Goal: Task Accomplishment & Management: Complete application form

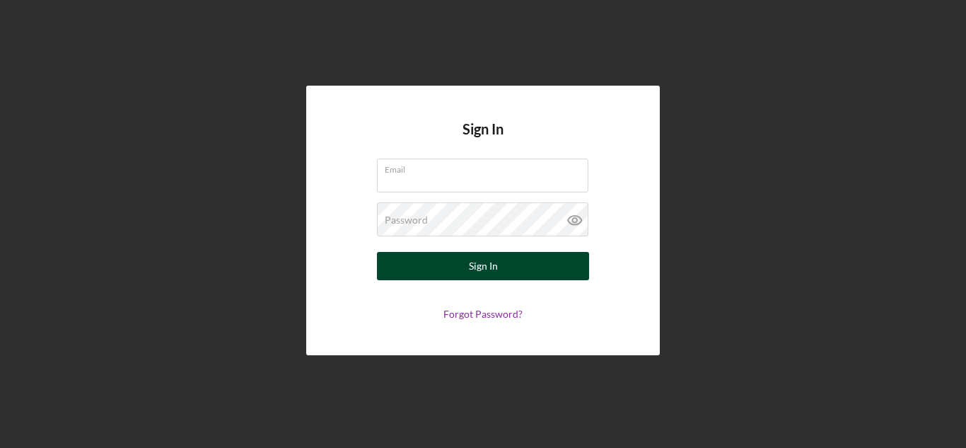
type input "[EMAIL_ADDRESS][DOMAIN_NAME]"
click at [563, 261] on button "Sign In" at bounding box center [483, 266] width 212 height 28
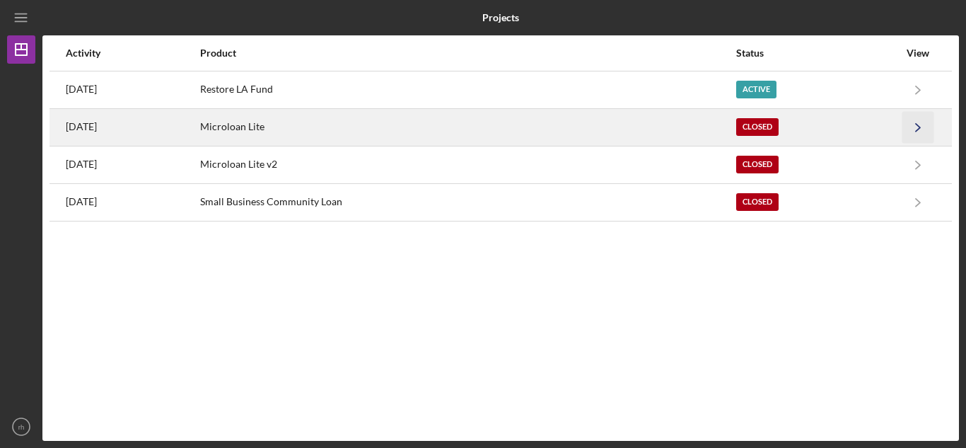
click at [916, 127] on icon "Icon/Navigate" at bounding box center [918, 127] width 32 height 32
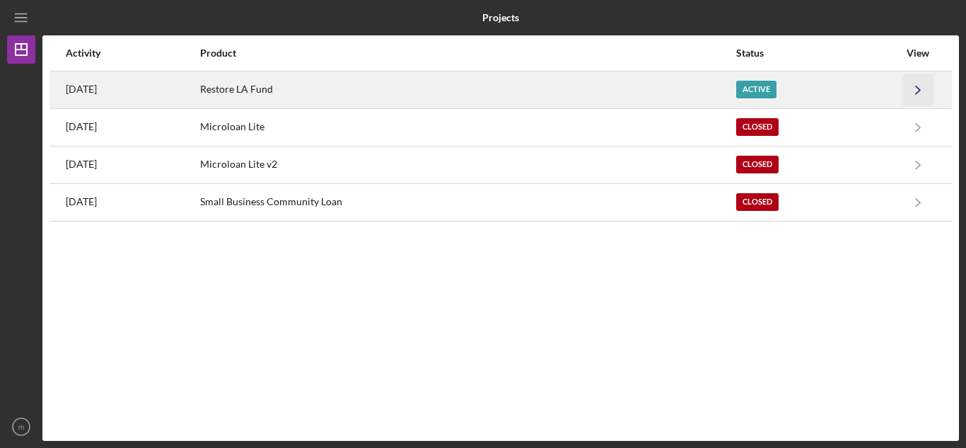
click at [919, 86] on icon "Icon/Navigate" at bounding box center [918, 90] width 32 height 32
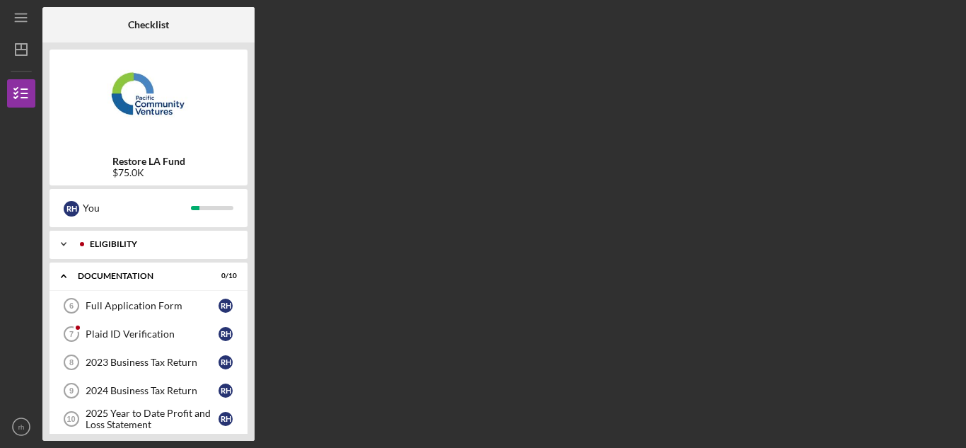
click at [148, 245] on div "Eligibility" at bounding box center [160, 244] width 140 height 8
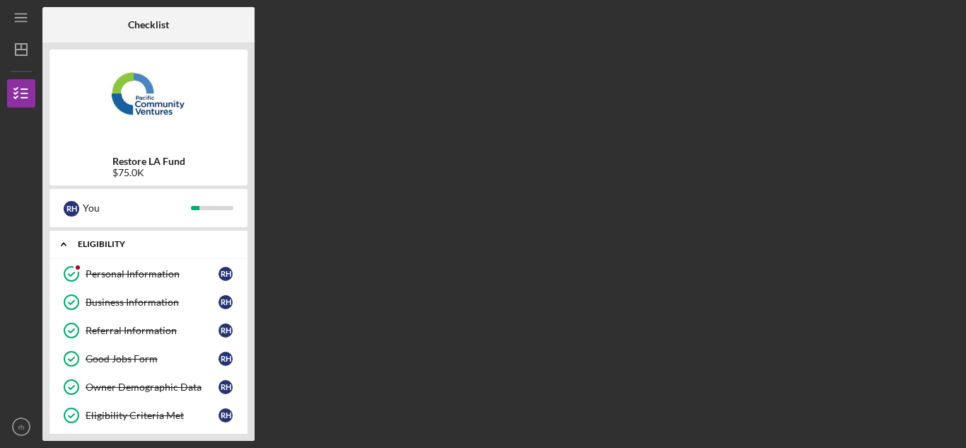
click at [111, 242] on div "Eligibility" at bounding box center [154, 244] width 152 height 8
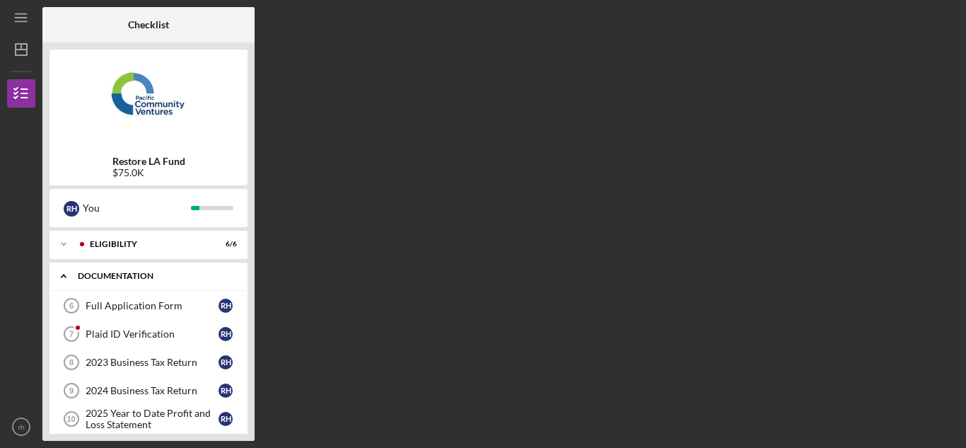
click at [137, 276] on div "Documentation" at bounding box center [154, 276] width 152 height 8
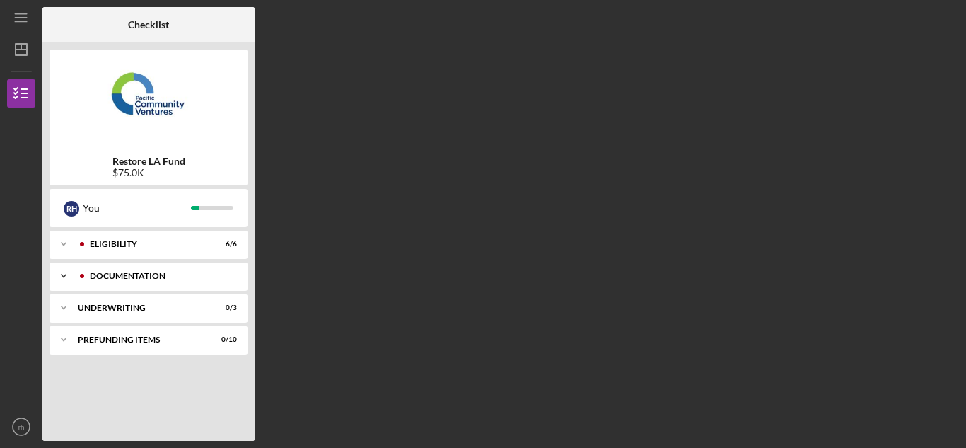
click at [137, 276] on div "Documentation" at bounding box center [160, 276] width 140 height 8
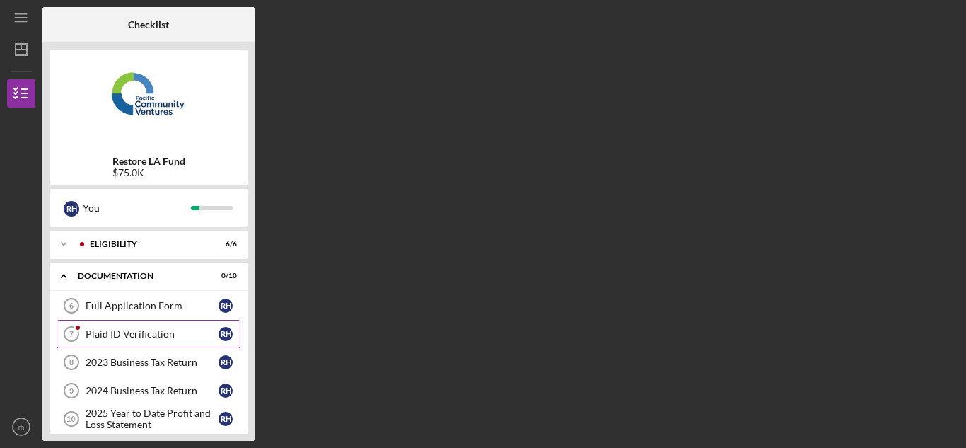
click at [160, 332] on div "Plaid ID Verification" at bounding box center [152, 333] width 133 height 11
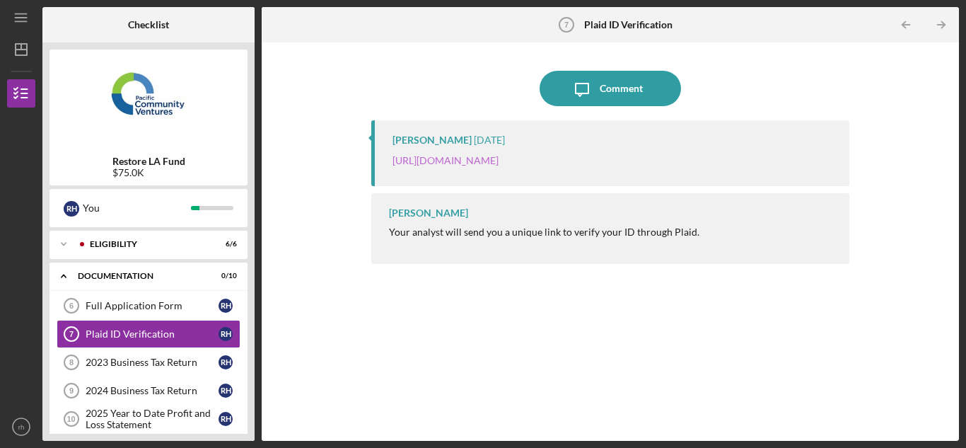
click at [499, 158] on link "[URL][DOMAIN_NAME]" at bounding box center [445, 160] width 106 height 12
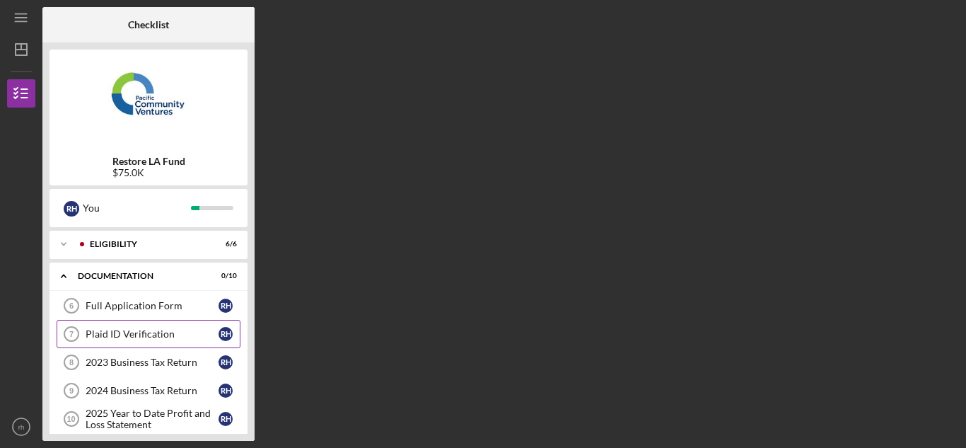
click at [163, 332] on div "Plaid ID Verification" at bounding box center [152, 333] width 133 height 11
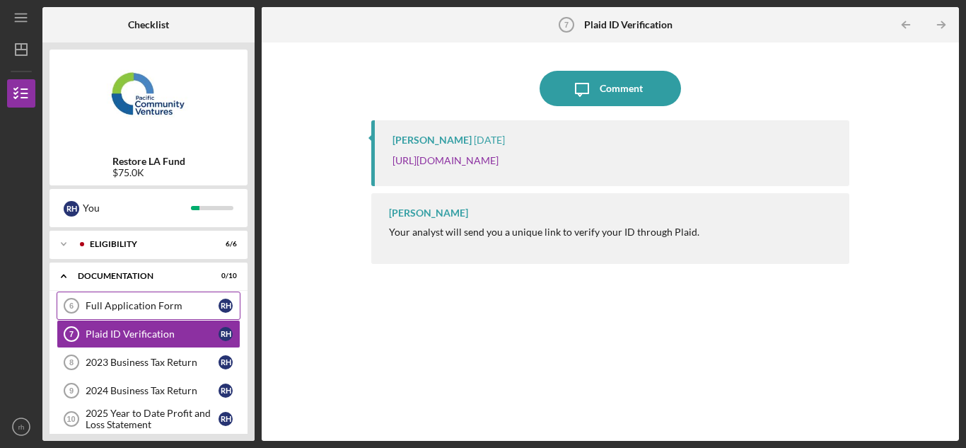
click at [159, 303] on div "Full Application Form" at bounding box center [152, 305] width 133 height 11
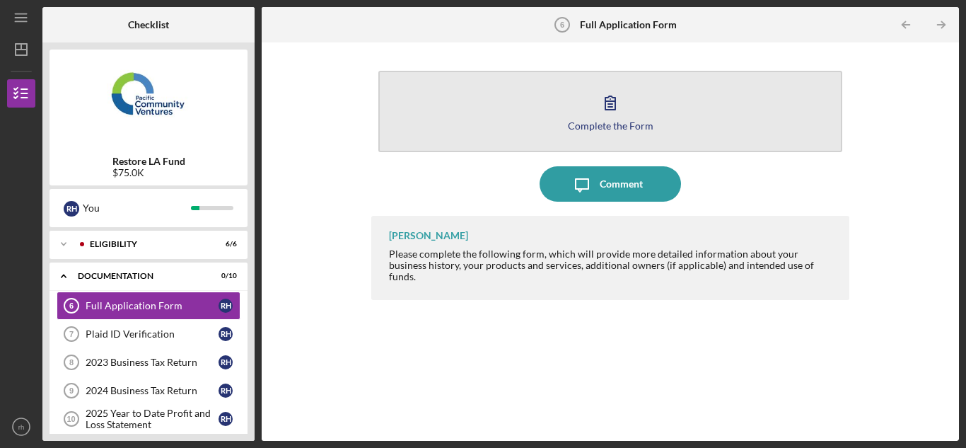
click at [622, 117] on icon "button" at bounding box center [610, 102] width 35 height 35
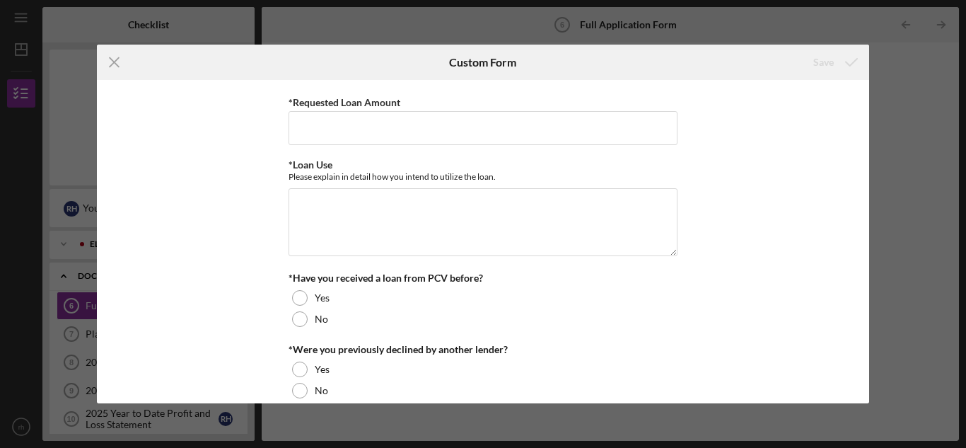
scroll to position [212, 0]
click at [112, 60] on line at bounding box center [114, 62] width 9 height 9
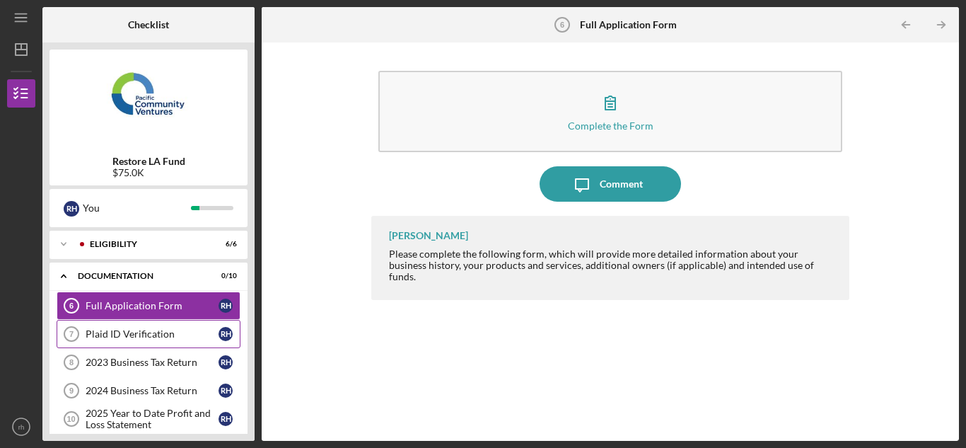
click at [158, 335] on div "Plaid ID Verification" at bounding box center [152, 333] width 133 height 11
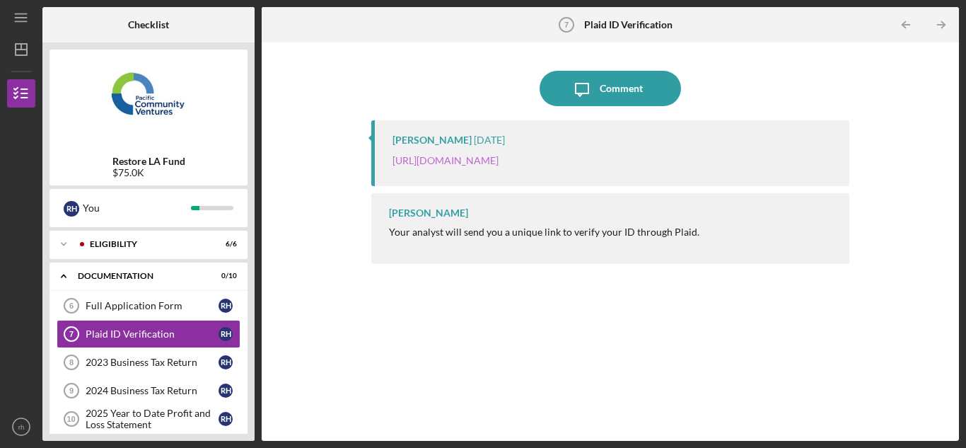
click at [499, 165] on link "[URL][DOMAIN_NAME]" at bounding box center [445, 160] width 106 height 12
click at [157, 253] on div "Icon/Expander Eligibility 6 / 6" at bounding box center [148, 244] width 198 height 28
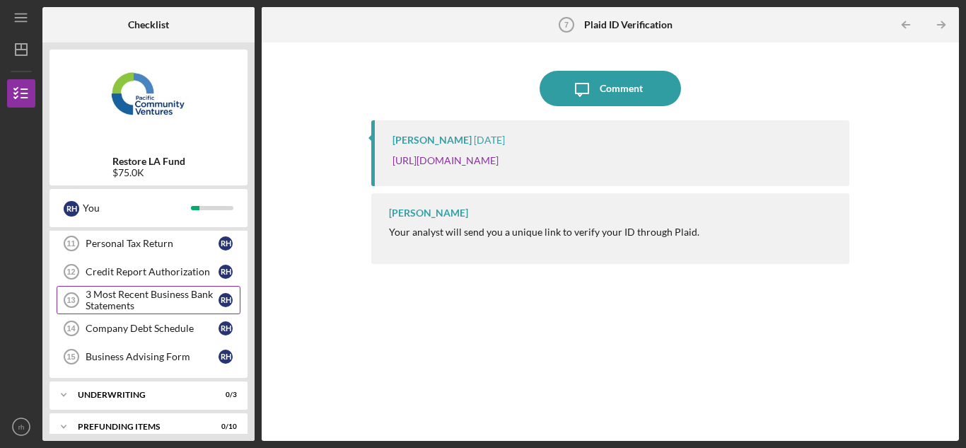
scroll to position [396, 0]
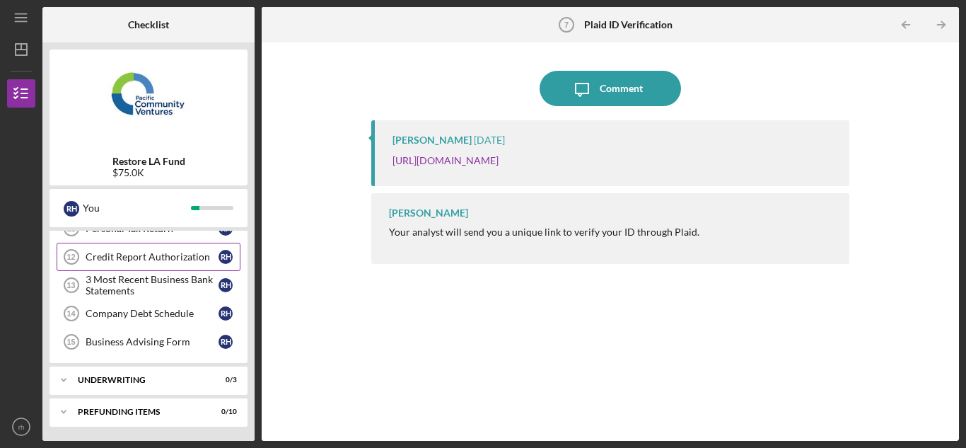
click at [156, 262] on div "Credit Report Authorization" at bounding box center [152, 256] width 133 height 11
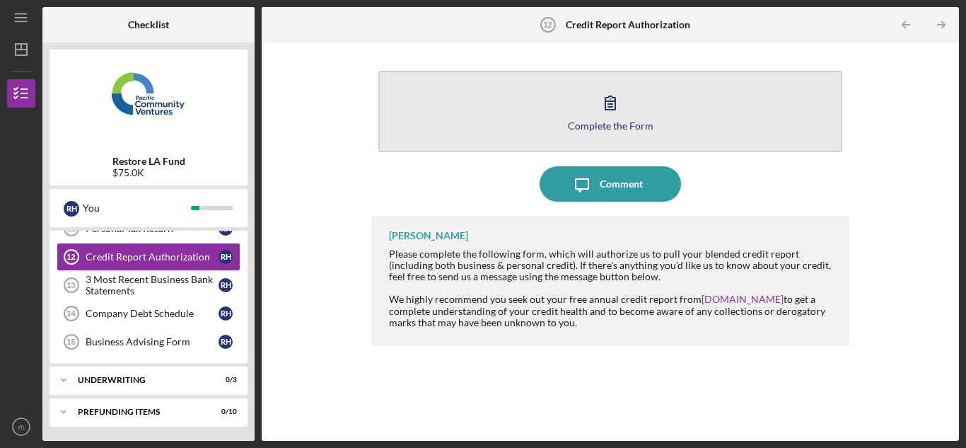
click at [604, 125] on div "Complete the Form" at bounding box center [611, 125] width 86 height 11
click at [601, 111] on icon "button" at bounding box center [610, 102] width 35 height 35
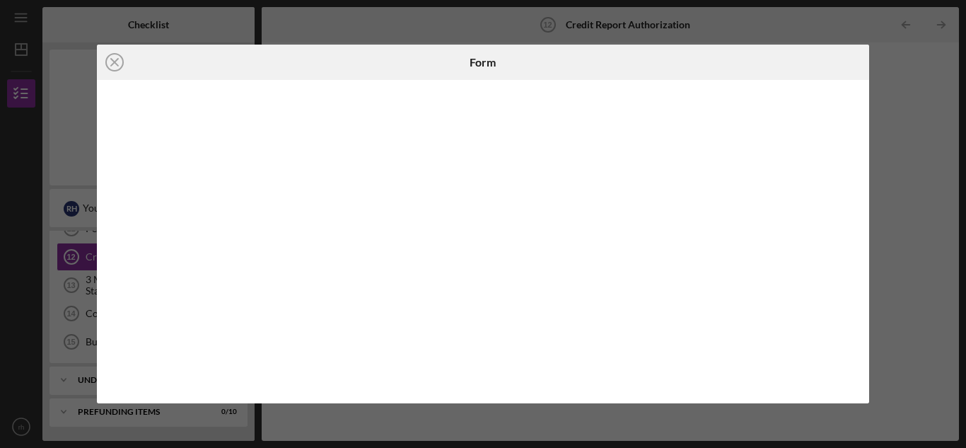
click at [112, 66] on icon "Icon/Close" at bounding box center [114, 62] width 35 height 35
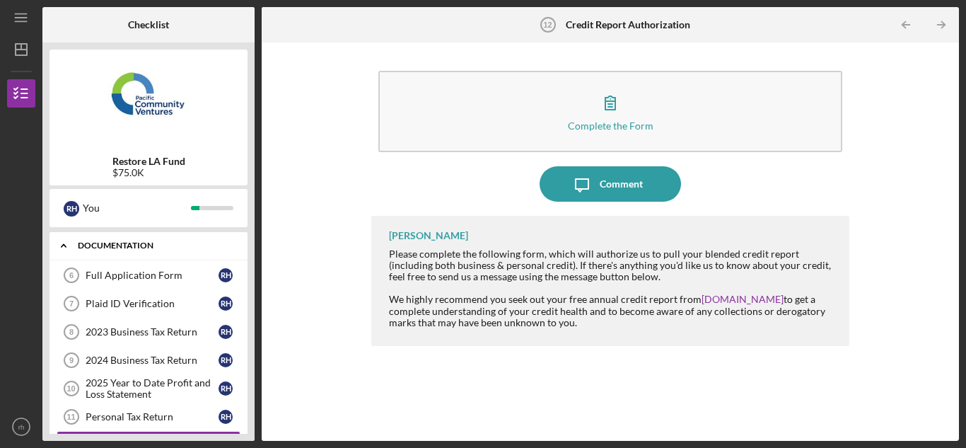
scroll to position [184, 0]
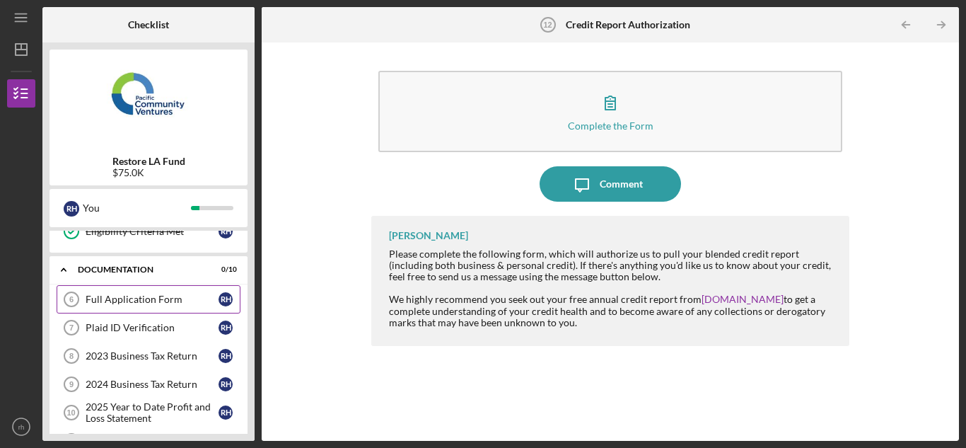
click at [170, 293] on div "Full Application Form" at bounding box center [152, 298] width 133 height 11
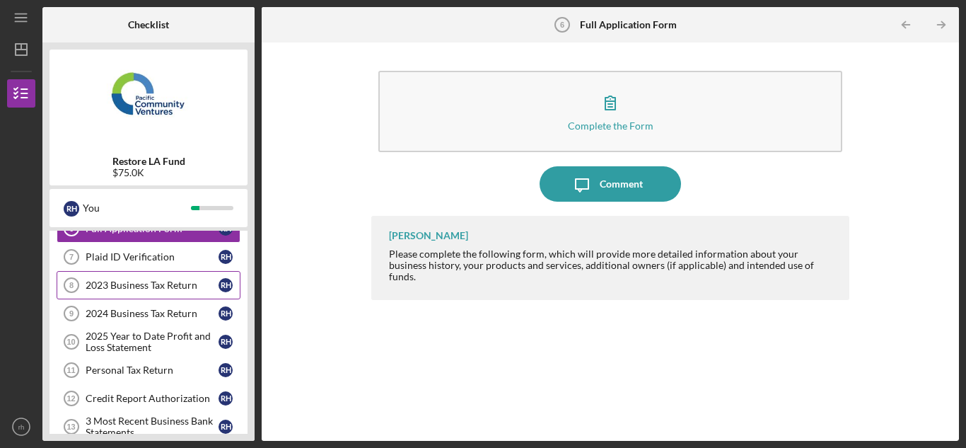
scroll to position [184, 0]
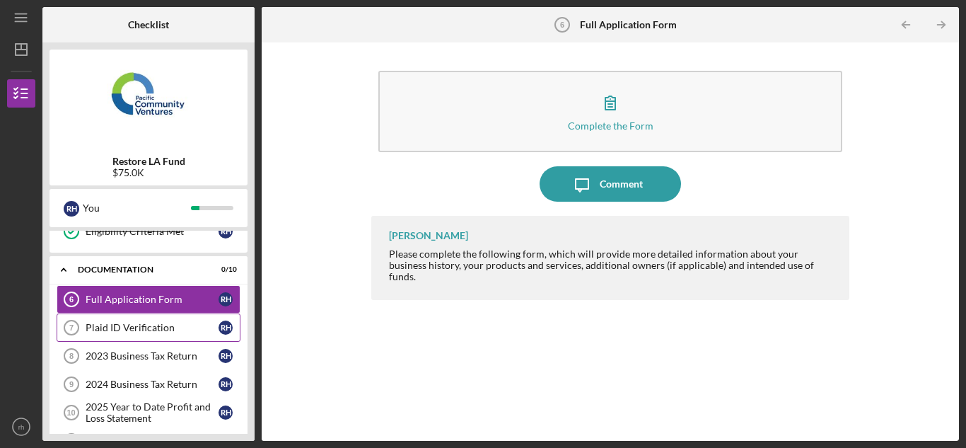
click at [181, 332] on div "Plaid ID Verification" at bounding box center [152, 327] width 133 height 11
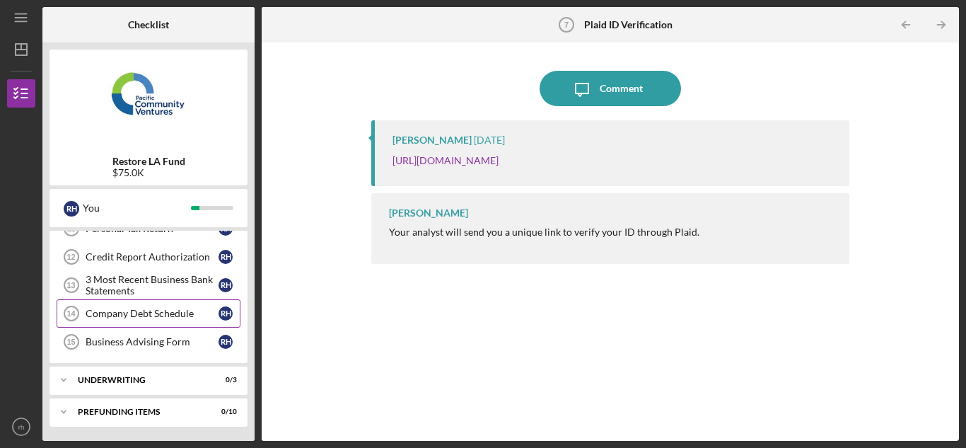
scroll to position [325, 0]
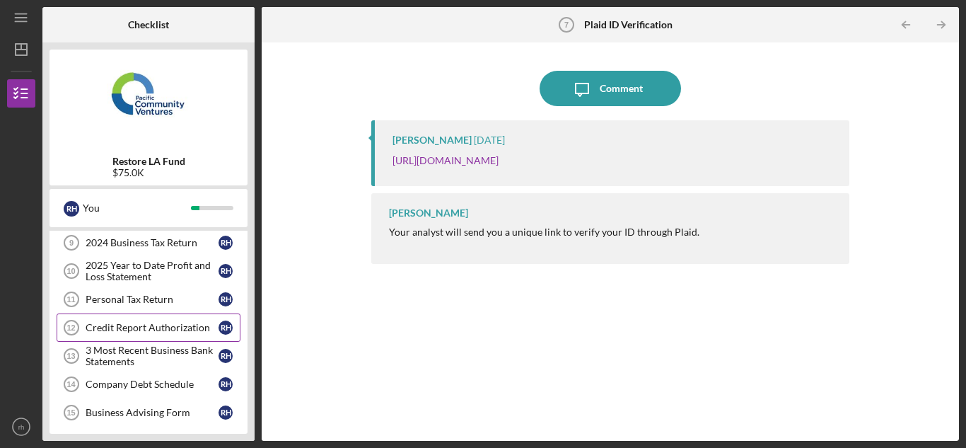
click at [177, 326] on div "Credit Report Authorization" at bounding box center [152, 327] width 133 height 11
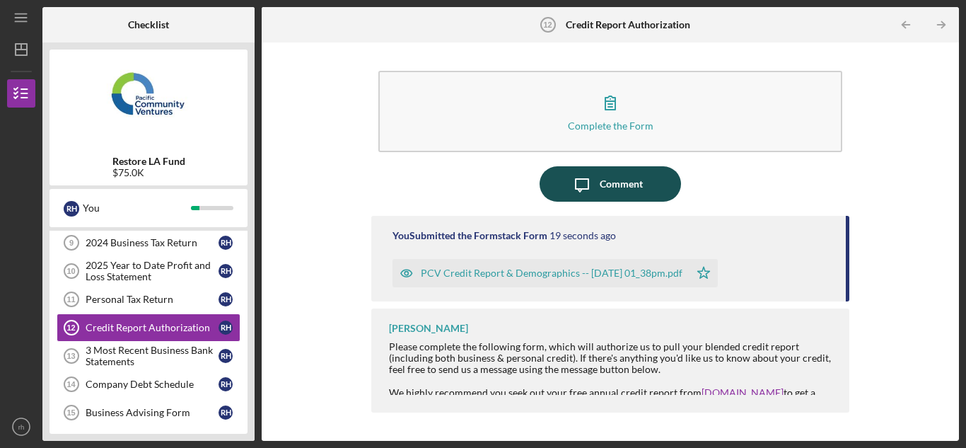
click at [607, 192] on div "Comment" at bounding box center [621, 183] width 43 height 35
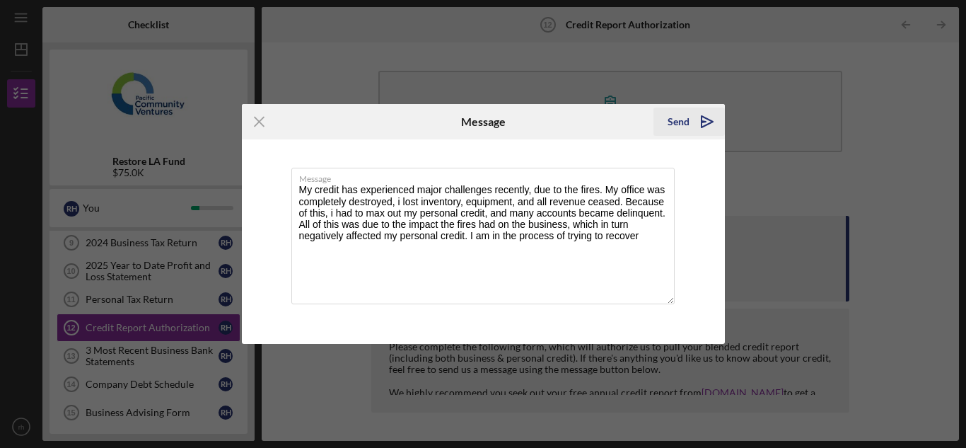
type textarea "My credit has experienced major challenges recently, due to the fires. My offic…"
click at [704, 121] on icon "Icon/icon-invite-send" at bounding box center [706, 121] width 35 height 35
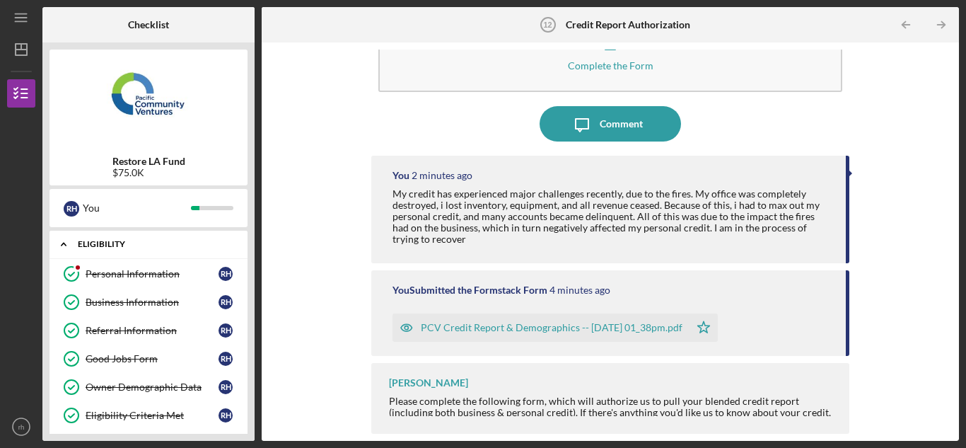
click at [198, 235] on div "Icon/Expander Eligibility 6 / 6" at bounding box center [148, 244] width 198 height 29
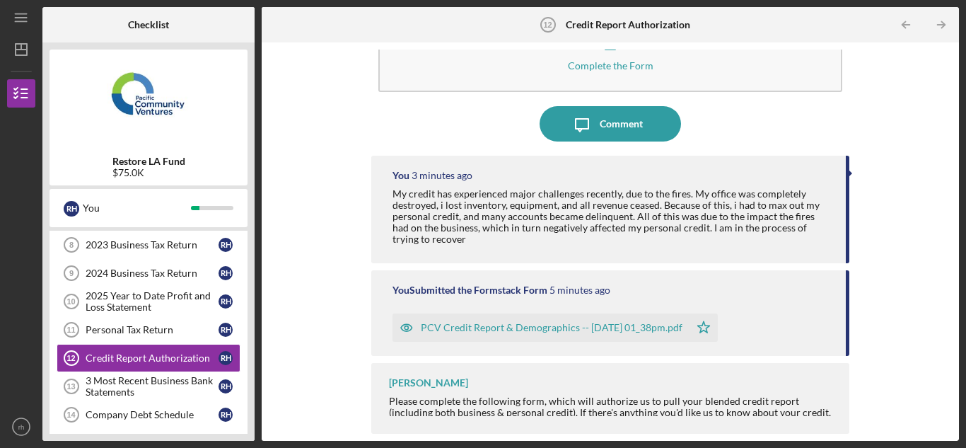
scroll to position [218, 0]
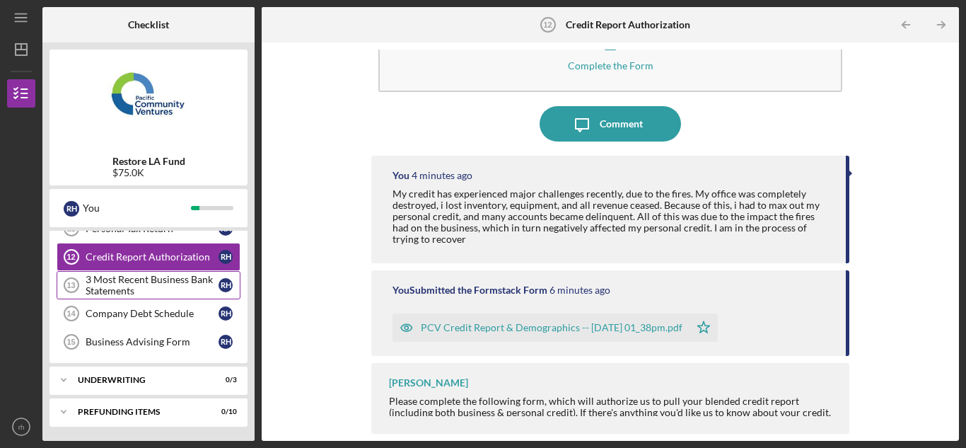
click at [151, 282] on div "3 Most Recent Business Bank Statements" at bounding box center [152, 285] width 133 height 23
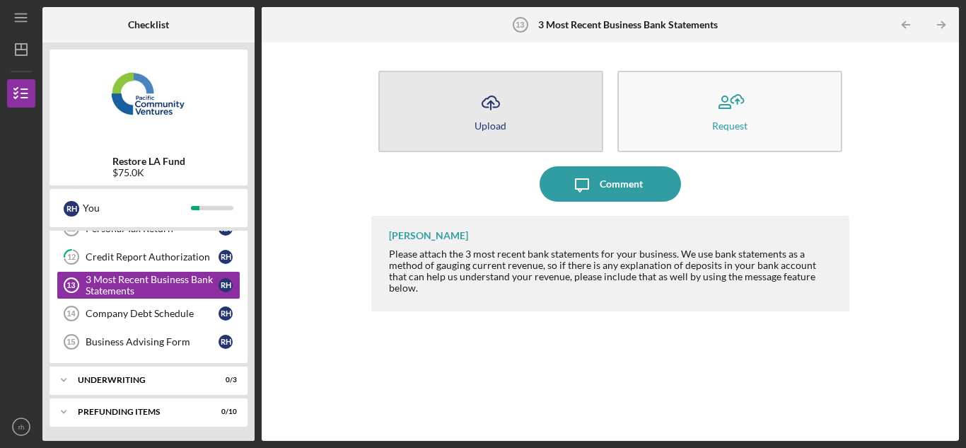
click at [494, 107] on icon "Icon/Upload" at bounding box center [490, 102] width 35 height 35
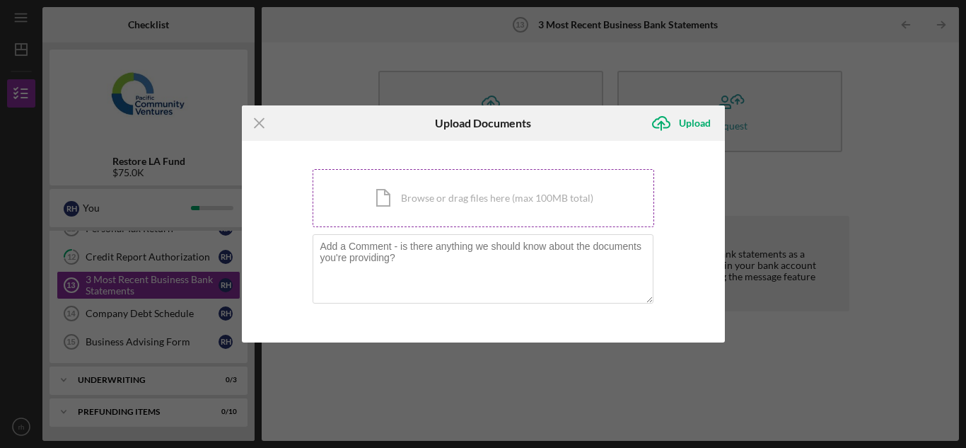
click at [494, 192] on div "Icon/Document Browse or drag files here (max 100MB total) Tap to choose files o…" at bounding box center [484, 198] width 342 height 58
click at [432, 198] on div "Icon/Document Browse or drag files here (max 100MB total) Tap to choose files o…" at bounding box center [484, 198] width 342 height 58
